Goal: Check status: Check status

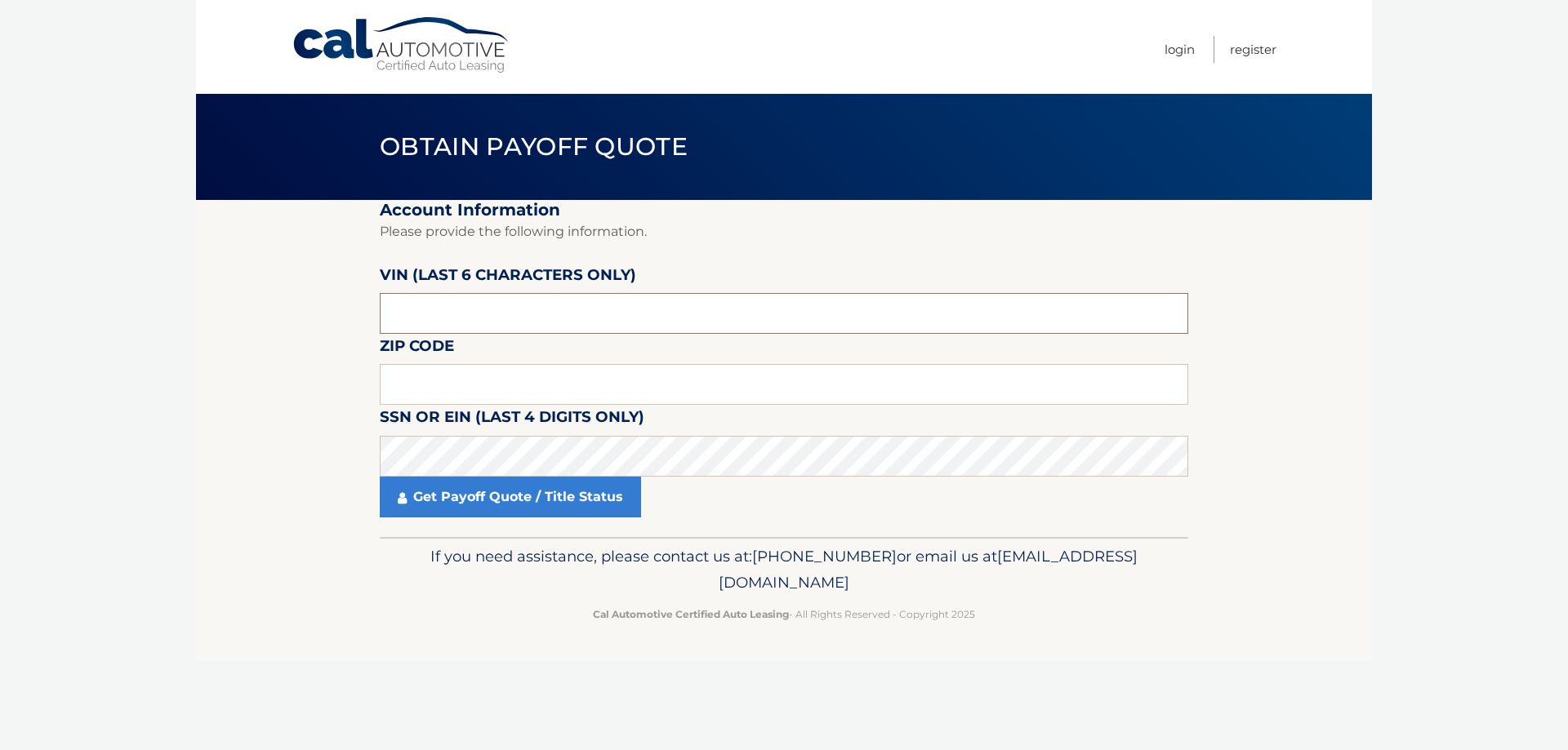
click at [437, 294] on input "text" at bounding box center [784, 313] width 809 height 41
click at [424, 323] on input "text" at bounding box center [784, 313] width 809 height 41
type input "161245"
click at [440, 383] on input "text" at bounding box center [784, 385] width 809 height 41
type input "18969"
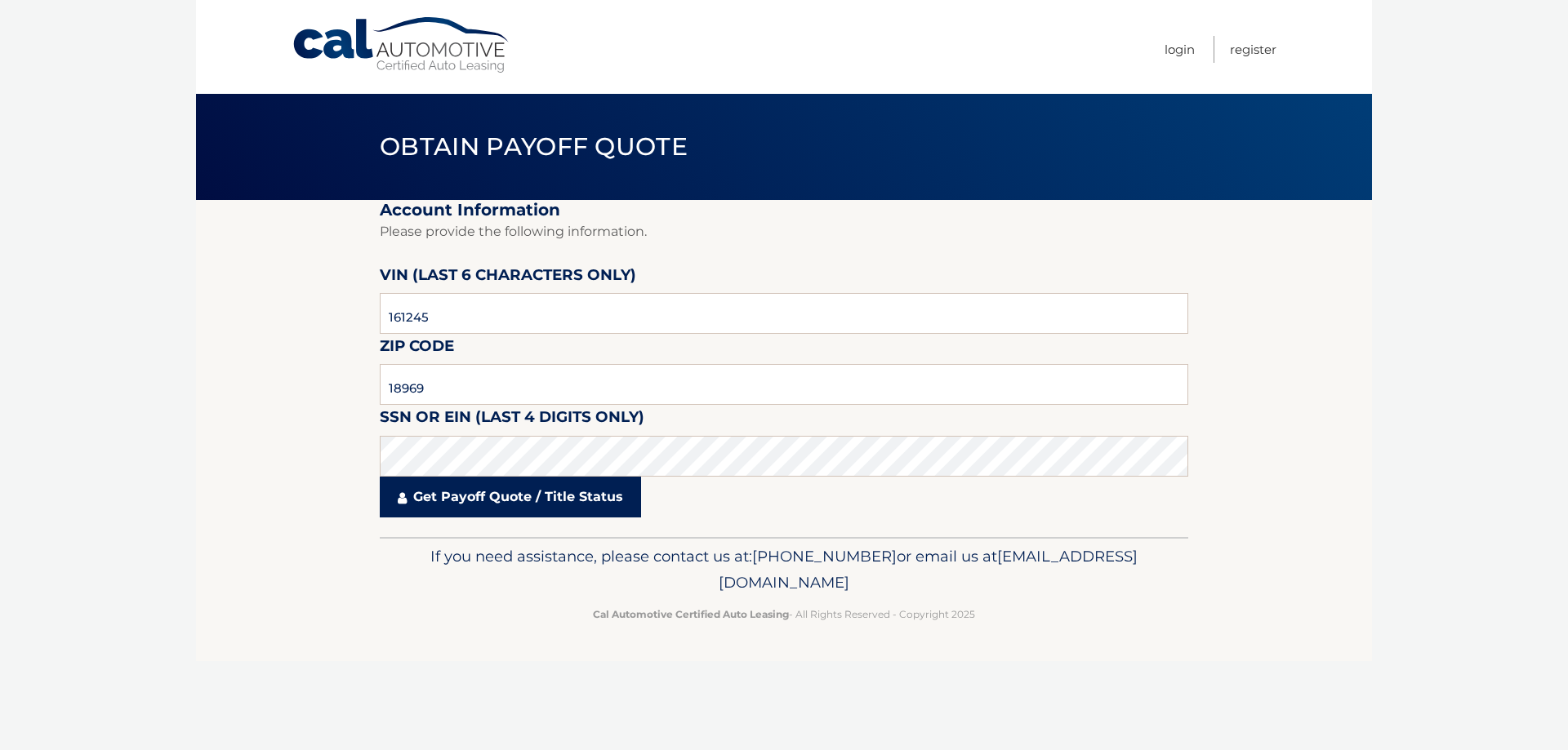
click at [454, 488] on link "Get Payoff Quote / Title Status" at bounding box center [510, 497] width 262 height 41
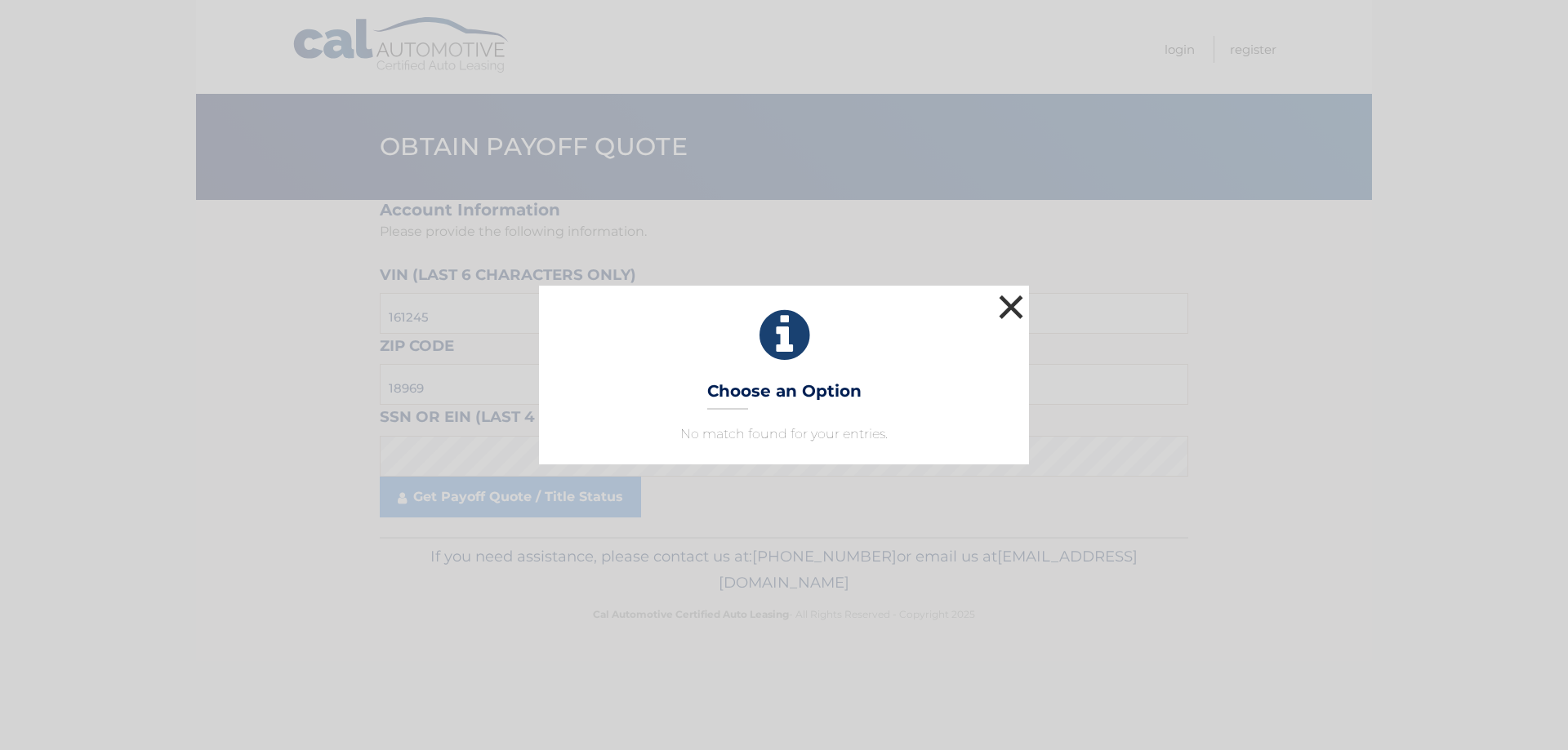
click at [995, 312] on button "×" at bounding box center [1011, 307] width 32 height 32
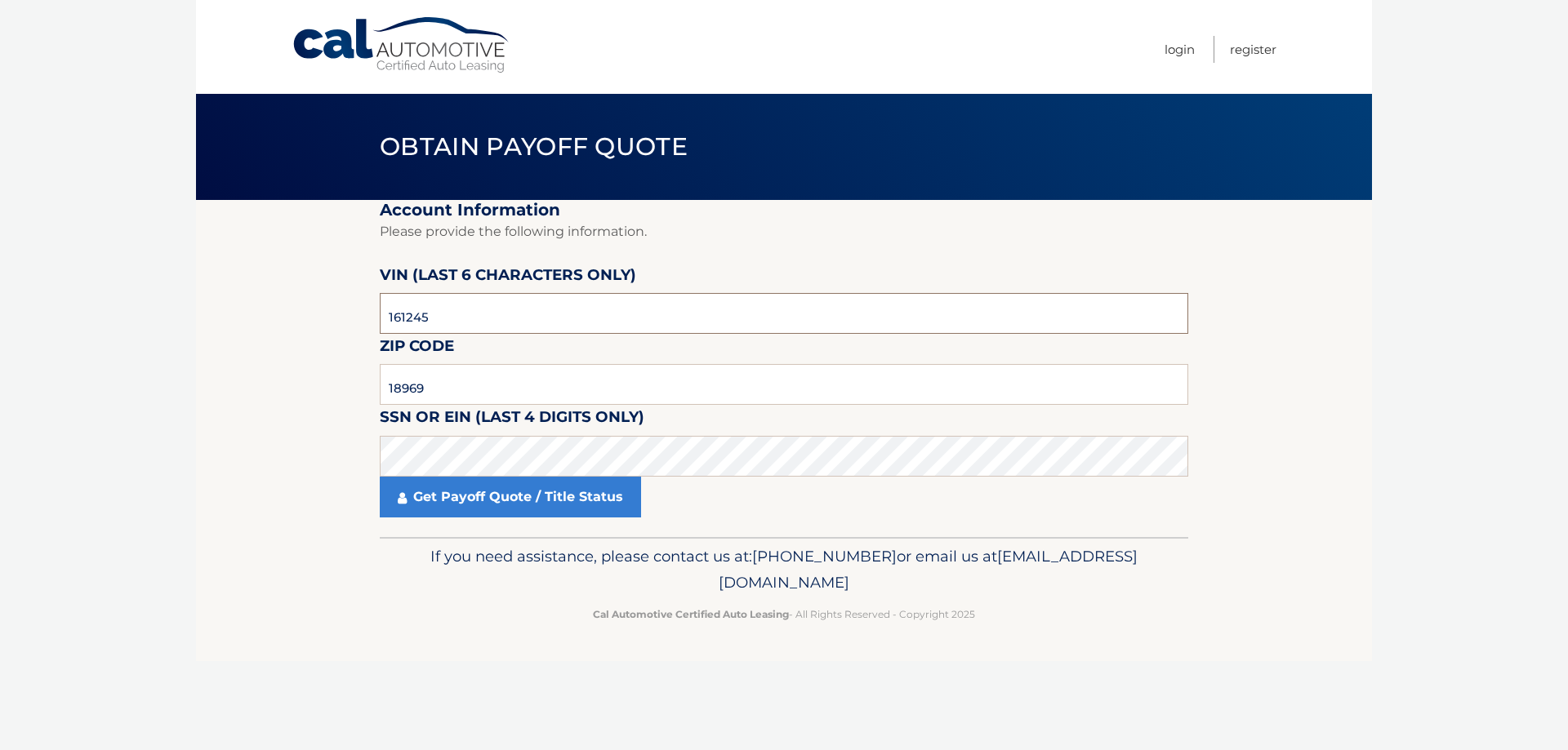
click at [450, 325] on input "161245" at bounding box center [784, 313] width 809 height 41
type input "161245"
click at [457, 491] on link "Get Payoff Quote / Title Status" at bounding box center [510, 497] width 262 height 41
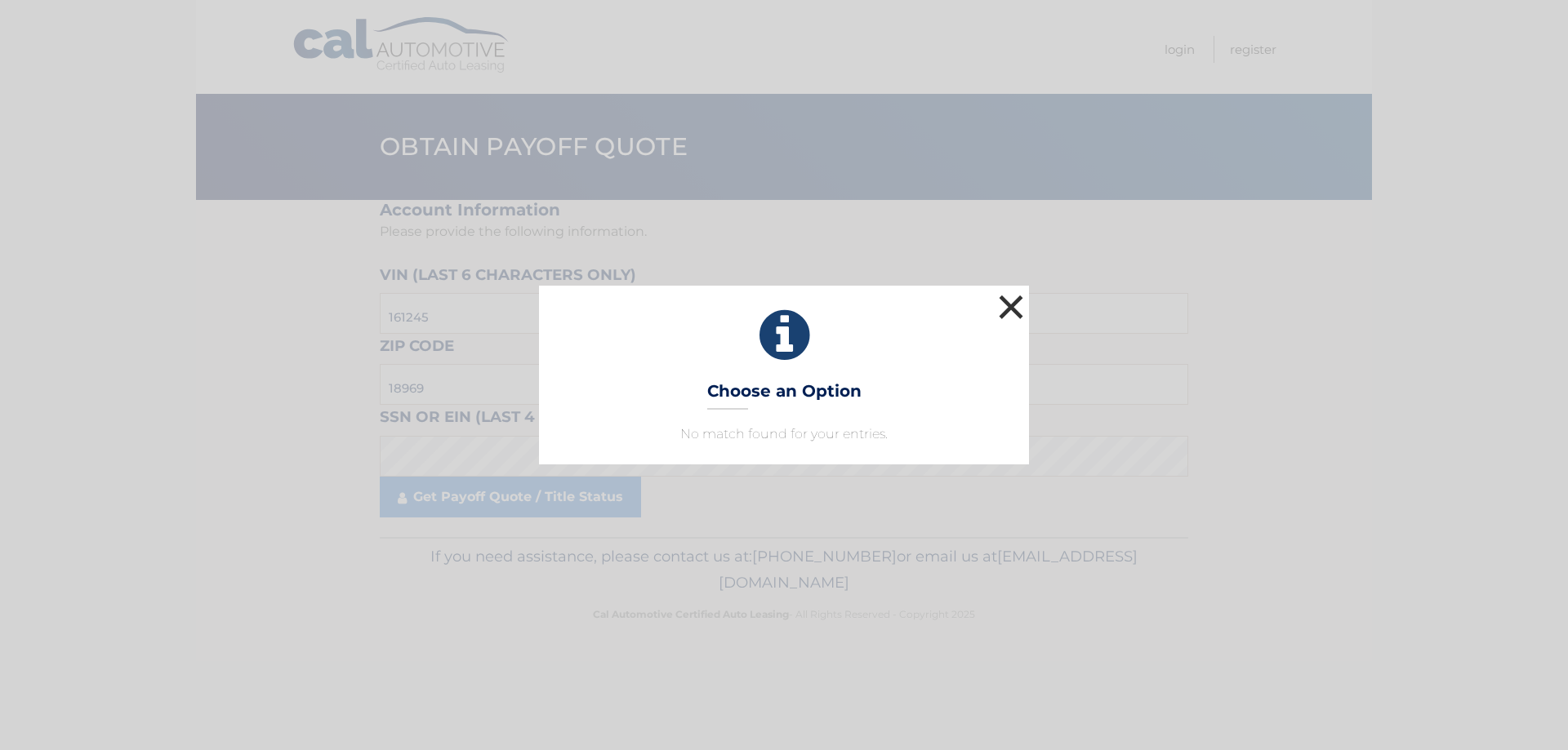
click at [996, 319] on button "×" at bounding box center [1011, 307] width 32 height 32
